Goal: Transaction & Acquisition: Purchase product/service

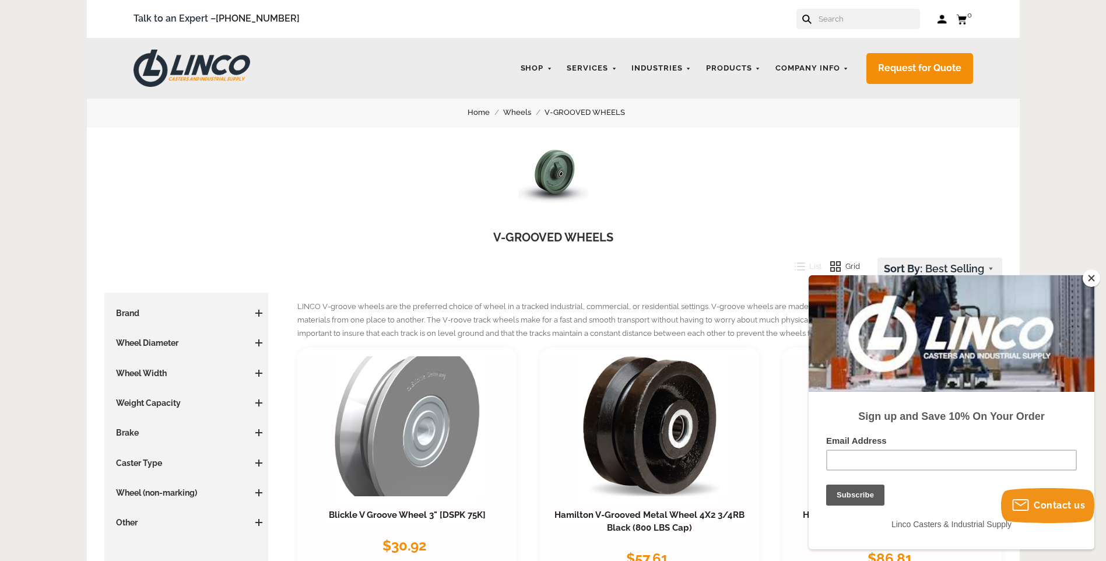
click at [1089, 274] on button "Close" at bounding box center [1090, 277] width 17 height 17
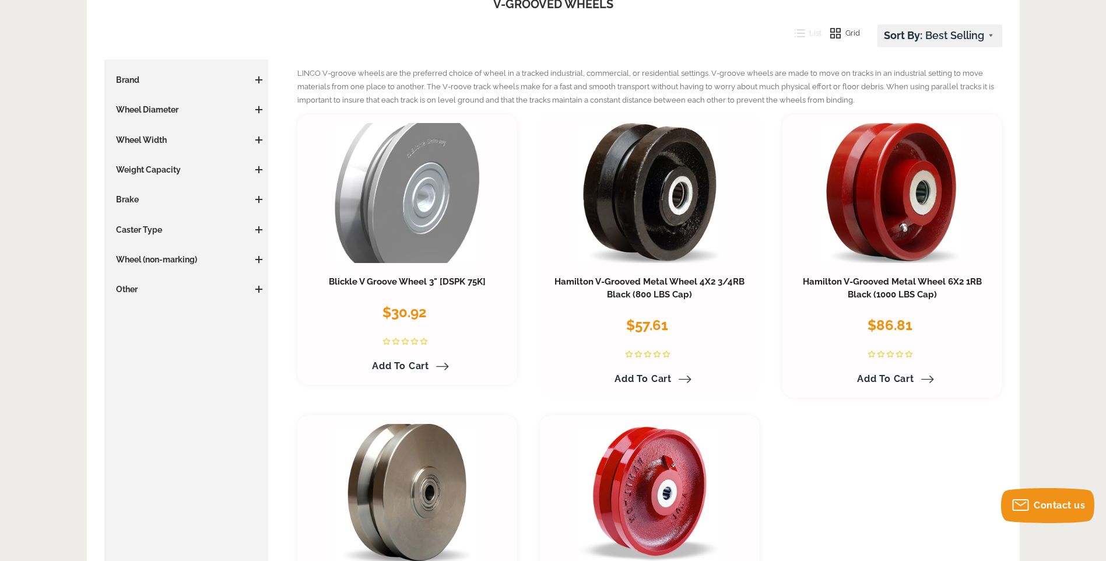
scroll to position [291, 0]
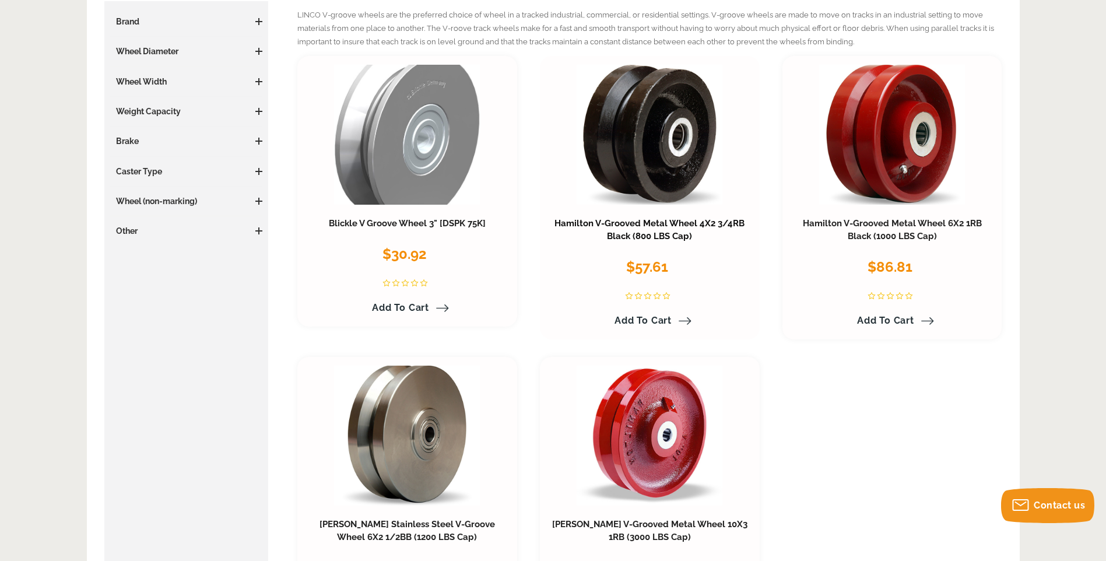
click at [663, 225] on link "Hamilton V-Grooved Metal Wheel 4X2 3/4RB Black (800 LBS Cap)" at bounding box center [649, 229] width 190 height 23
